Goal: Transaction & Acquisition: Purchase product/service

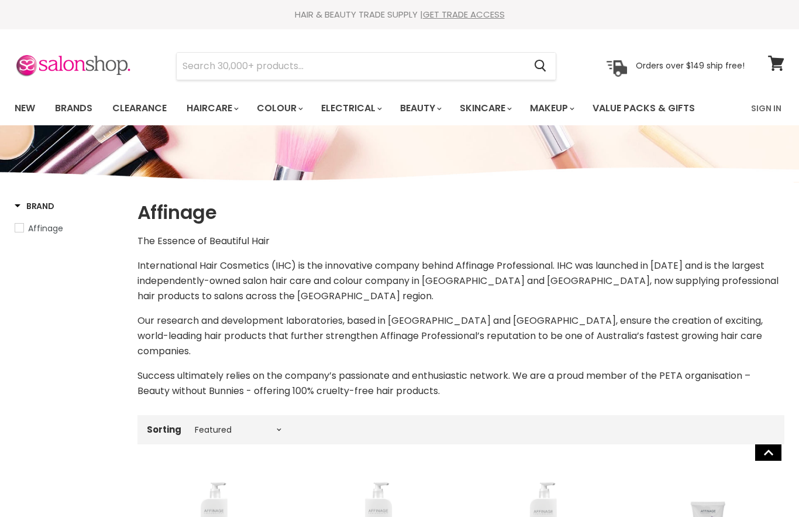
select select "manual"
click at [78, 114] on link "Brands" at bounding box center [73, 108] width 55 height 25
select select "manual"
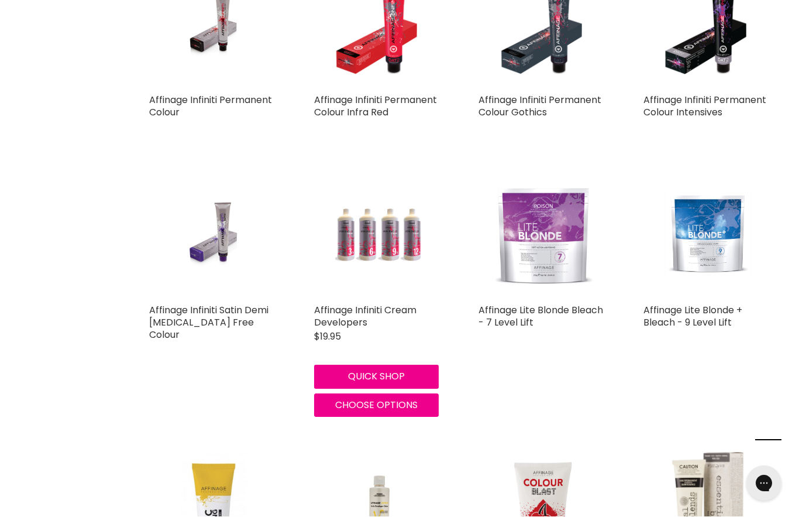
scroll to position [2201, 0]
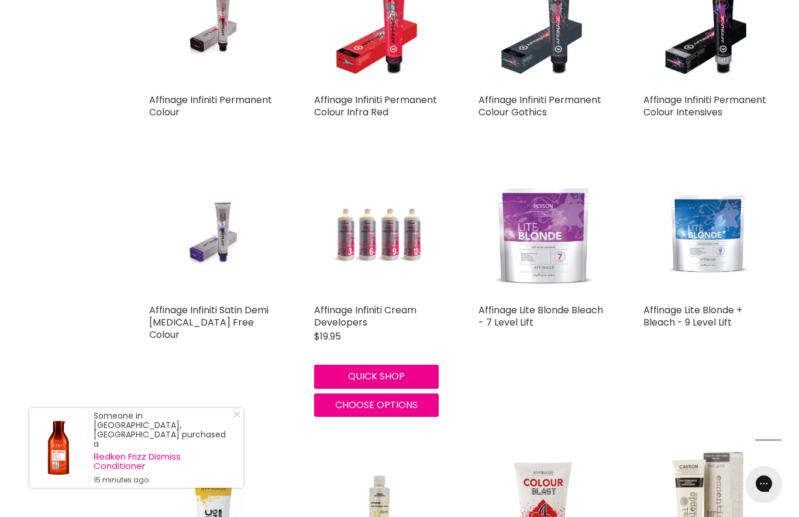
click at [233, 200] on img "Main content" at bounding box center [214, 233] width 86 height 130
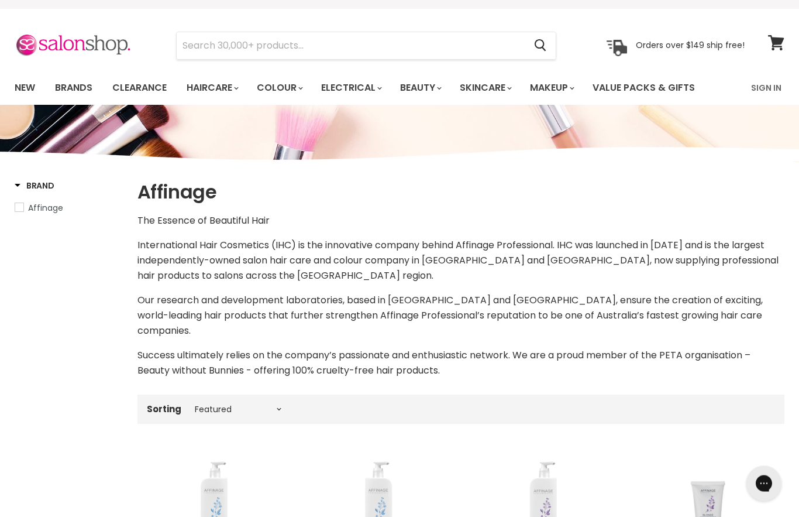
scroll to position [0, 0]
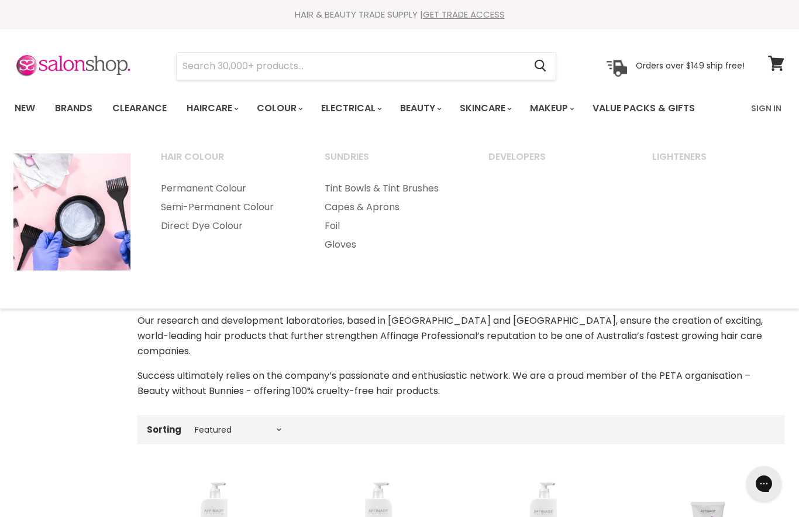
click at [246, 187] on link "Permanent Colour" at bounding box center [226, 188] width 161 height 19
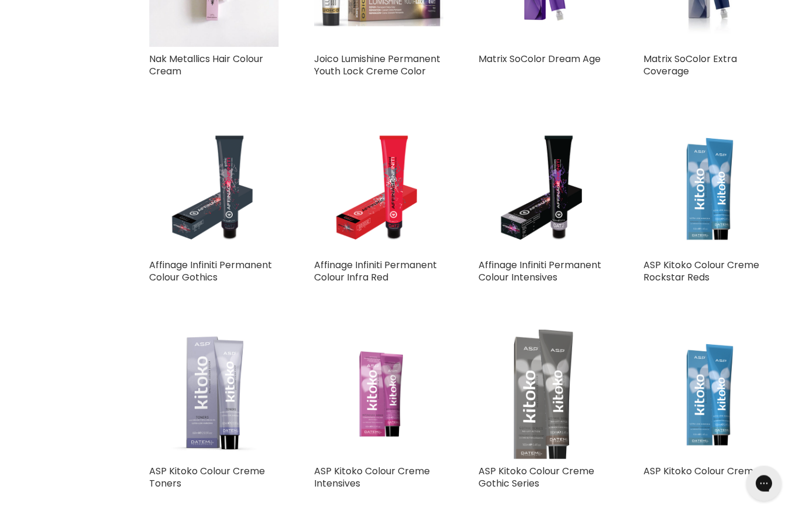
scroll to position [1349, 0]
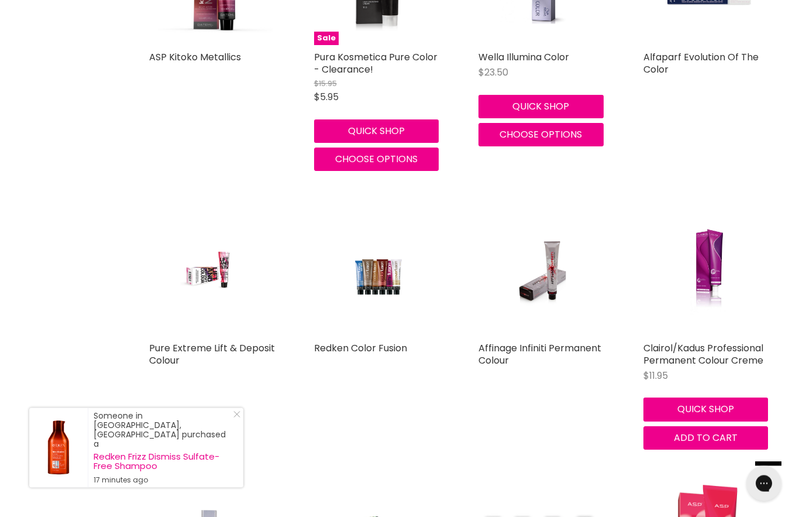
scroll to position [2671, 0]
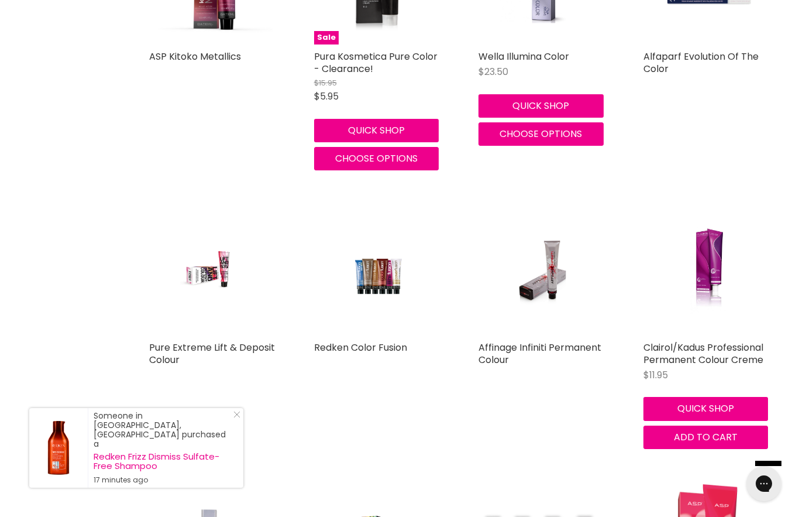
click at [562, 328] on img "Main content" at bounding box center [543, 270] width 86 height 130
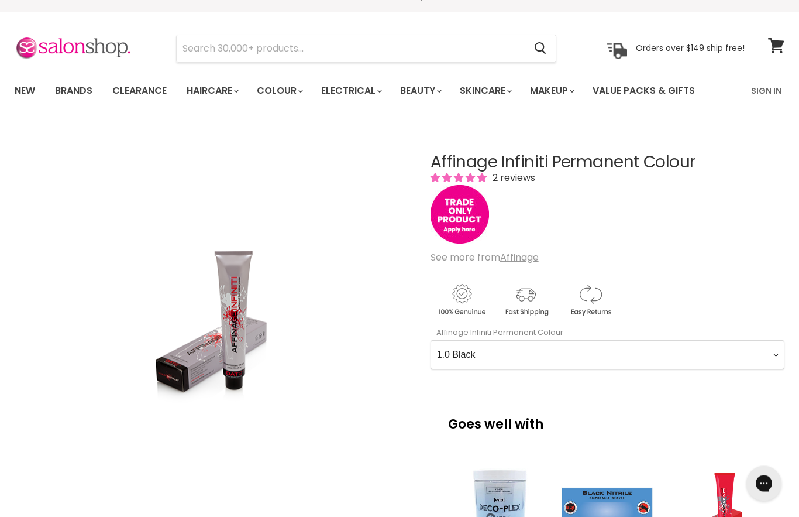
scroll to position [18, 0]
